Goal: Information Seeking & Learning: Find specific fact

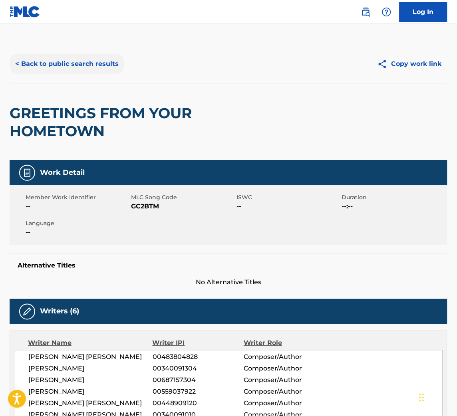
click at [87, 55] on button "< Back to public search results" at bounding box center [67, 64] width 115 height 20
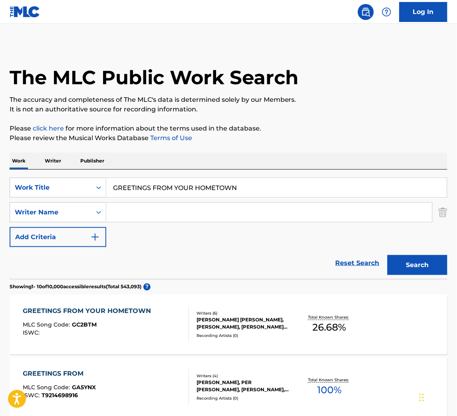
drag, startPoint x: 258, startPoint y: 192, endPoint x: -1, endPoint y: 137, distance: 265.0
click at [0, 137] on html "Accessibility Screen-Reader Guide, Feedback, and Issue Reporting | New window 0…" at bounding box center [228, 208] width 457 height 416
paste input "ANDREULA"
drag, startPoint x: 171, startPoint y: 190, endPoint x: 46, endPoint y: 172, distance: 125.9
click at [46, 172] on div "SearchWithCriteriaa0712397-3d05-4dc7-b097-0413d2c78c5a Work Title ANDREULA Sear…" at bounding box center [229, 224] width 438 height 109
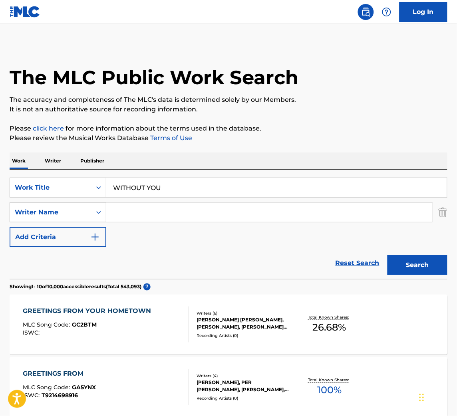
type input "WITHOUT YOU"
click at [133, 209] on input "Search Form" at bounding box center [269, 212] width 326 height 19
paste input "ANDREULA"
type input "ANDREULA"
click at [387, 255] on button "Search" at bounding box center [417, 265] width 60 height 20
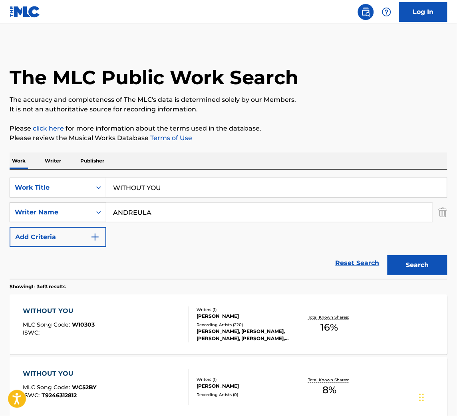
click at [169, 332] on div "WITHOUT YOU MLC Song Code : W10303 ISWC :" at bounding box center [106, 325] width 166 height 36
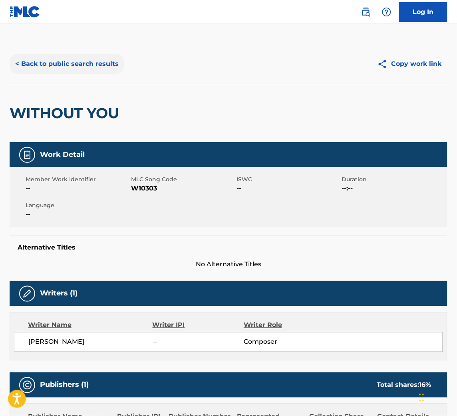
click at [105, 65] on button "< Back to public search results" at bounding box center [67, 64] width 115 height 20
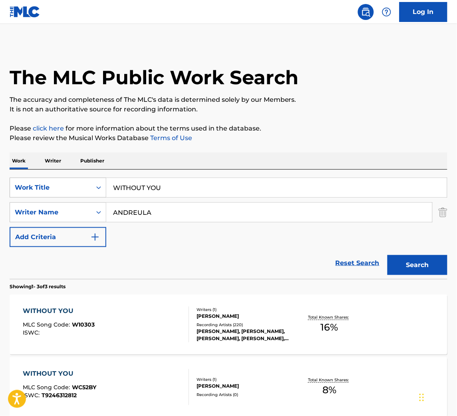
drag, startPoint x: 184, startPoint y: 184, endPoint x: -1, endPoint y: 184, distance: 184.4
click at [0, 184] on html "Accessibility Screen-Reader Guide, Feedback, and Issue Reporting | New window 0…" at bounding box center [228, 208] width 457 height 416
type input "V"
paste input "macarena bayside boys remix"
type input "macarena bayside boys remix"
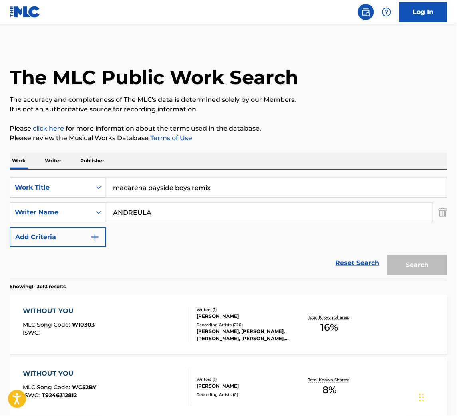
drag, startPoint x: 67, startPoint y: 161, endPoint x: 81, endPoint y: 193, distance: 34.3
click at [81, 193] on div "Work Writer Publisher SearchWithCriteriaa0712397-3d05-4dc7-b097-0413d2c78c5a Wo…" at bounding box center [229, 334] width 438 height 365
drag, startPoint x: 186, startPoint y: 213, endPoint x: 35, endPoint y: 194, distance: 151.7
click at [35, 194] on div "SearchWithCriteriaa0712397-3d05-4dc7-b097-0413d2c78c5a Work Title macarena bays…" at bounding box center [229, 212] width 438 height 69
click at [387, 255] on button "Search" at bounding box center [417, 265] width 60 height 20
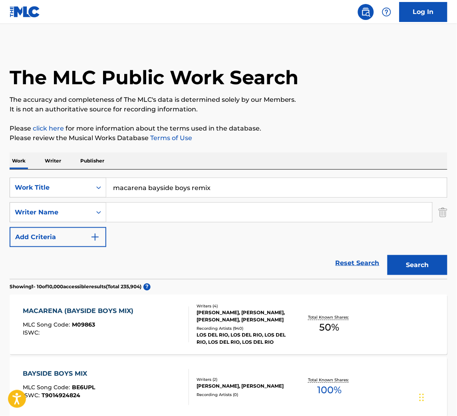
click at [137, 325] on div "MACARENA (BAYSIDE BOYS MIX) MLC Song Code : M09863 ISWC :" at bounding box center [106, 325] width 166 height 36
